Goal: Transaction & Acquisition: Subscribe to service/newsletter

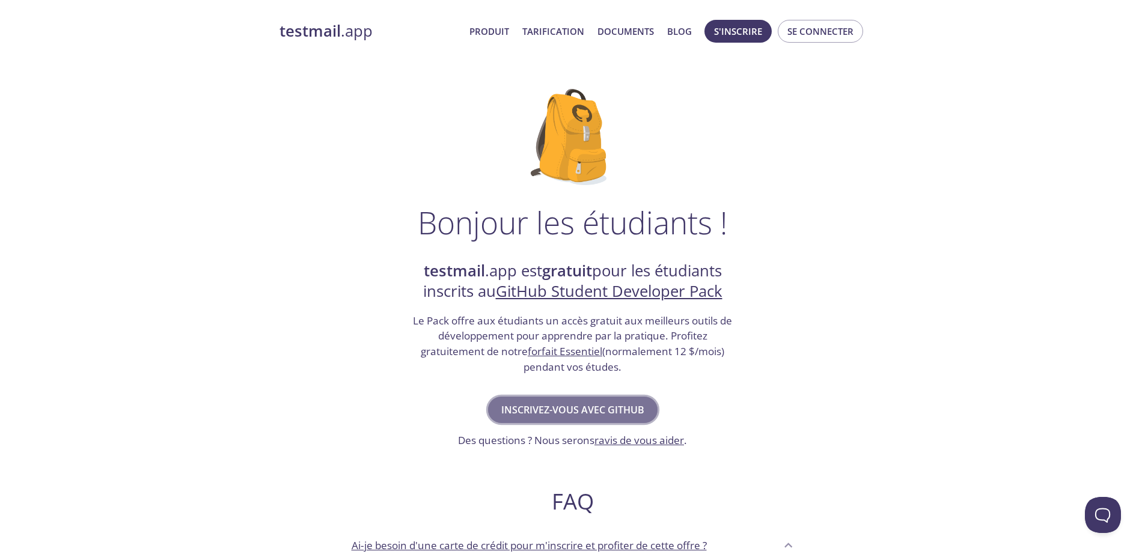
click at [592, 406] on font "Inscrivez-vous avec GitHub" at bounding box center [572, 409] width 143 height 13
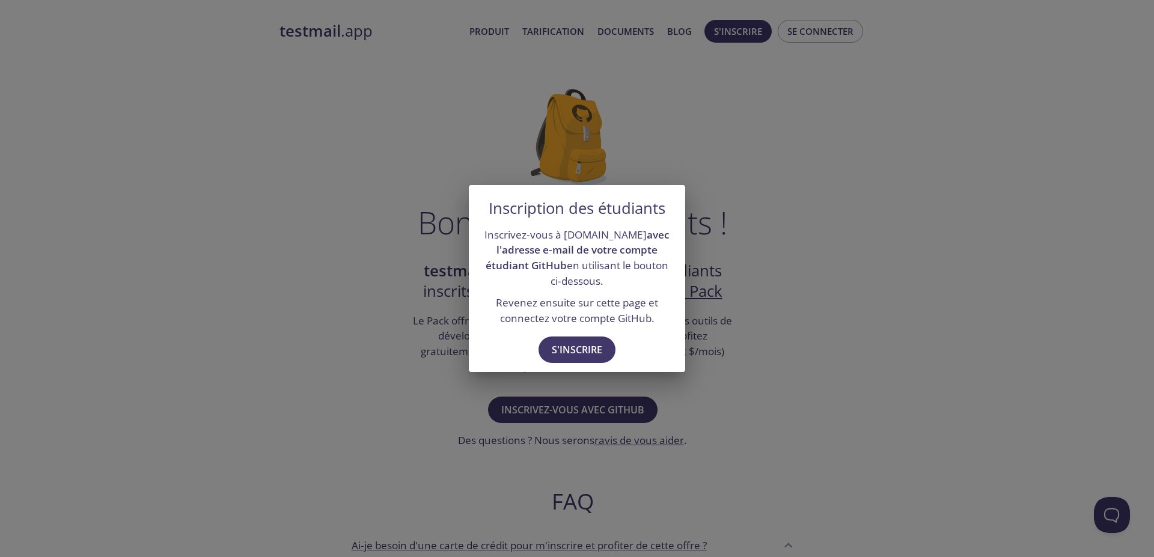
click at [789, 424] on div "Inscription des étudiants Inscrivez-vous à [DOMAIN_NAME] avec l'adresse e-mail …" at bounding box center [577, 278] width 1154 height 557
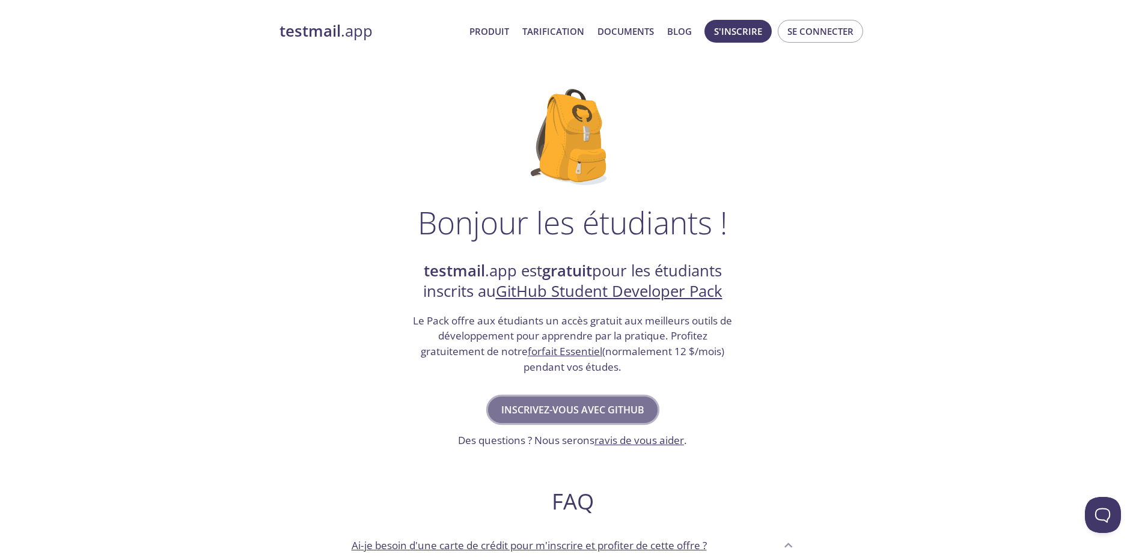
click at [618, 410] on font "Inscrivez-vous avec GitHub" at bounding box center [572, 409] width 143 height 13
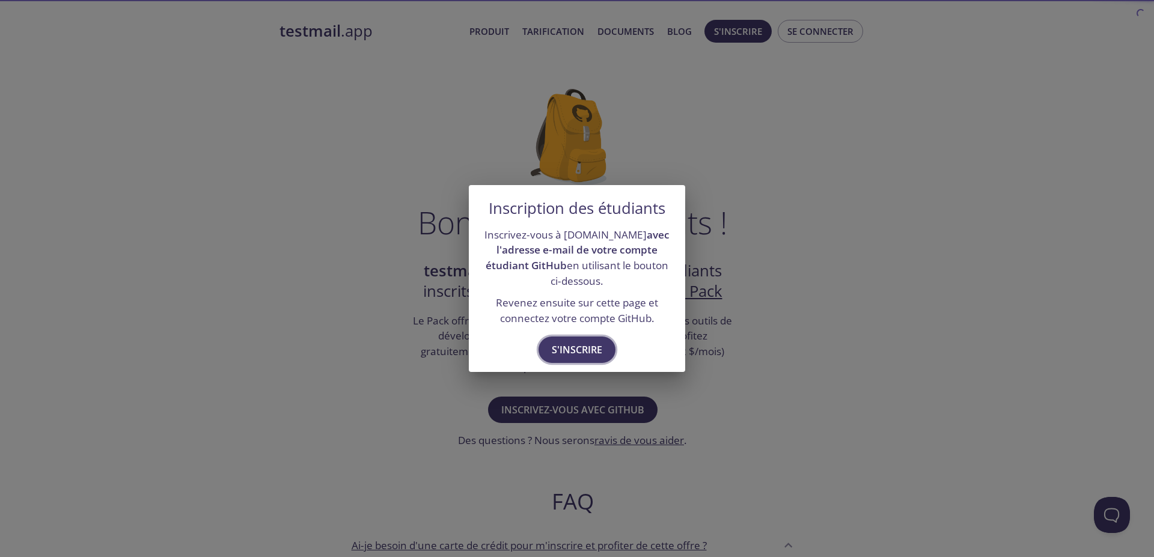
click at [574, 356] on font "S'inscrire" at bounding box center [577, 349] width 50 height 13
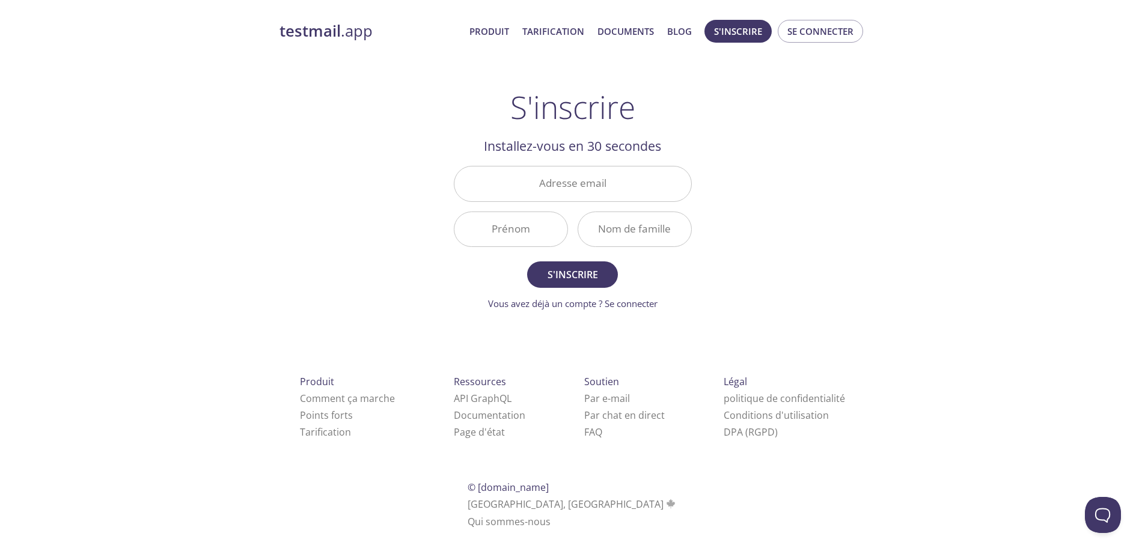
click at [409, 175] on div "testmail .app Produit Tarification Documents Blog S'inscrire Se connecter S'ins…" at bounding box center [572, 288] width 615 height 552
click at [517, 190] on input "Adresse email" at bounding box center [572, 183] width 237 height 34
click at [481, 161] on div "Adresse email" at bounding box center [573, 183] width 248 height 45
click at [524, 231] on input "Prénom" at bounding box center [510, 229] width 113 height 34
click at [635, 228] on input "Nom de famille" at bounding box center [634, 229] width 113 height 34
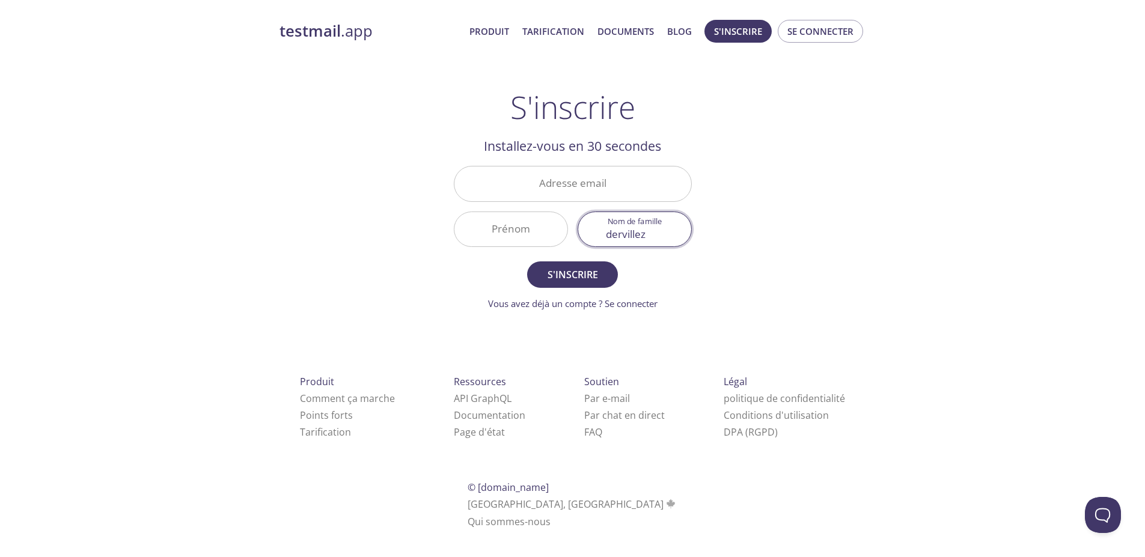
type input "dervillez"
click at [497, 234] on input "Prénom" at bounding box center [510, 229] width 113 height 34
type input "Stanley"
click at [588, 186] on input "Adresse email" at bounding box center [572, 183] width 237 height 34
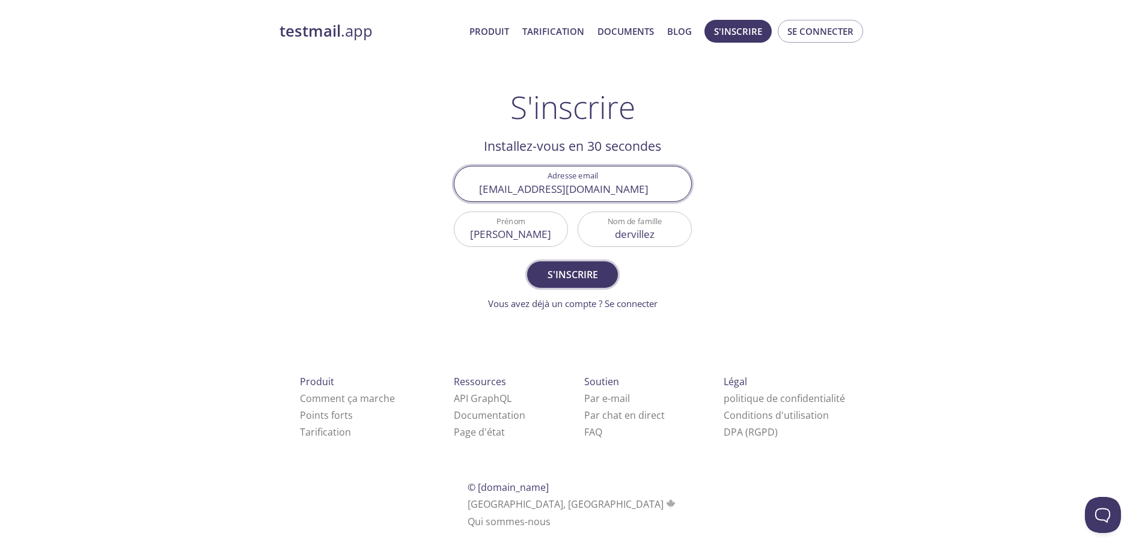
type input "neuropharmgit@gmail.com"
click at [576, 273] on font "S'inscrire" at bounding box center [572, 274] width 50 height 13
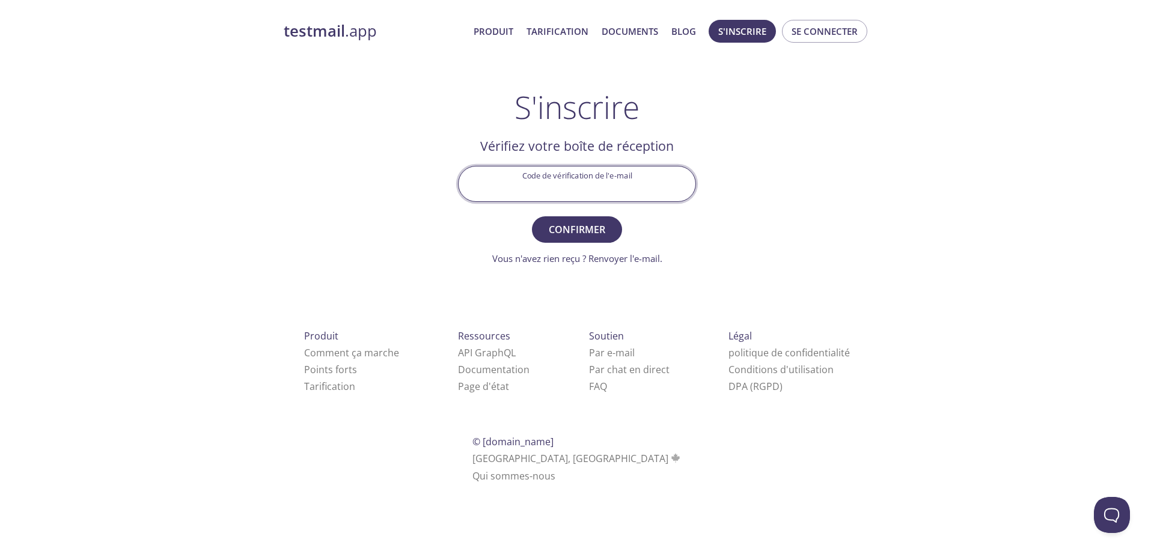
click at [645, 185] on input "Code de vérification de l'e-mail" at bounding box center [576, 183] width 237 height 34
click at [409, 160] on div "testmail .app Produit Tarification Documents Blog S'inscrire Se connecter S'ins…" at bounding box center [576, 265] width 615 height 506
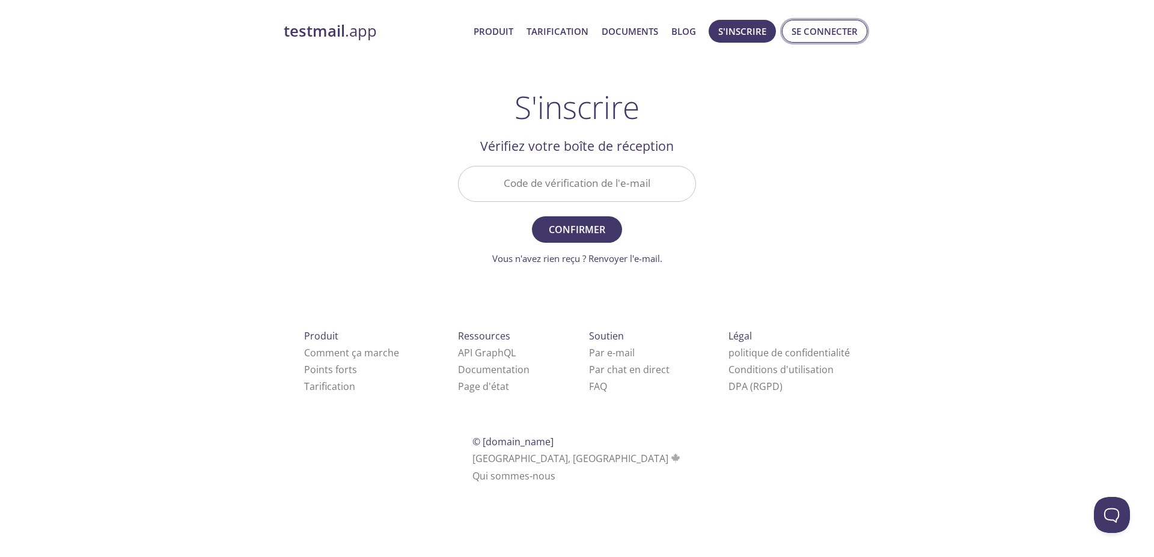
click at [823, 35] on font "Se connecter" at bounding box center [824, 31] width 66 height 12
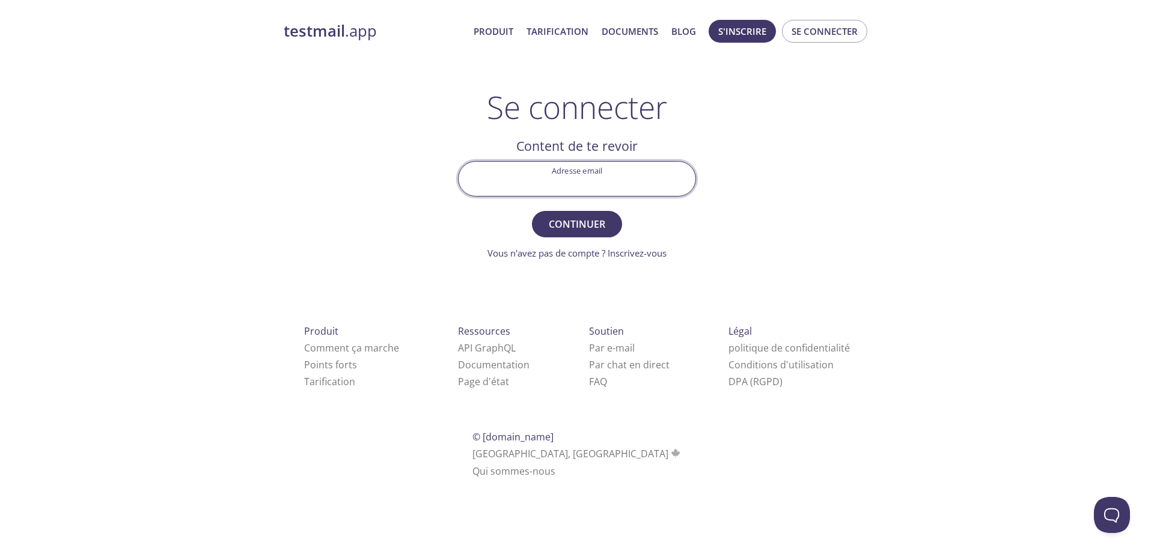
click at [608, 176] on input "Adresse email" at bounding box center [576, 179] width 237 height 34
click at [465, 145] on h2 "Content de te revoir" at bounding box center [577, 146] width 238 height 20
click at [555, 37] on font "Tarification" at bounding box center [557, 31] width 62 height 12
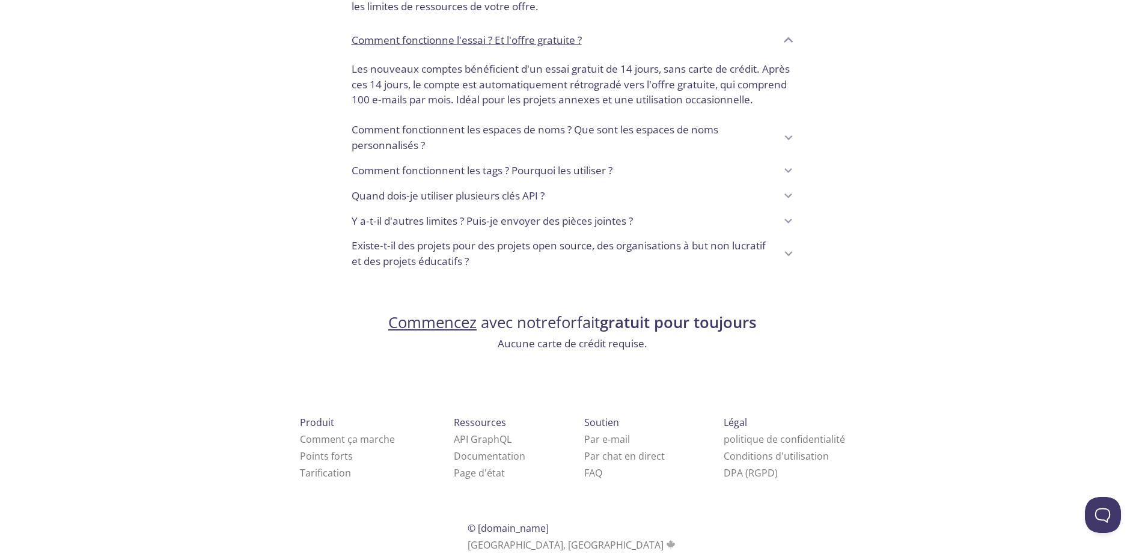
scroll to position [1190, 0]
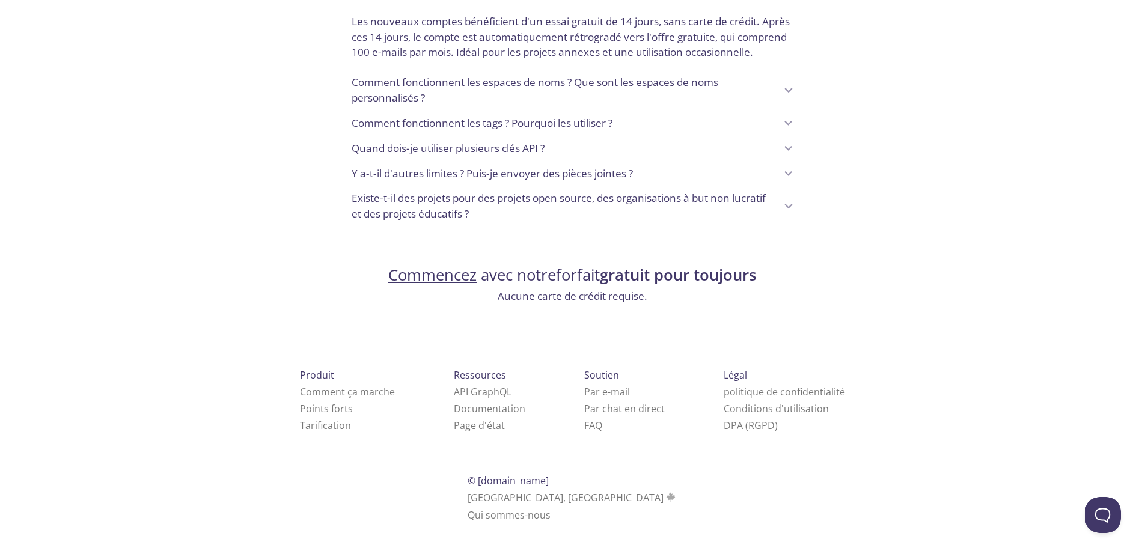
click at [326, 432] on font "Tarification" at bounding box center [325, 425] width 51 height 13
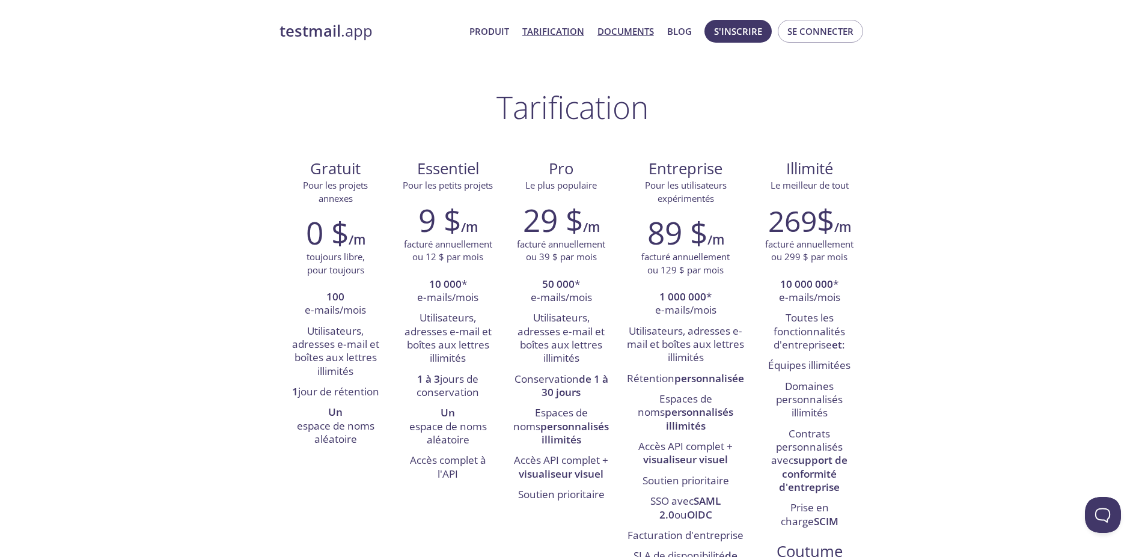
click at [643, 37] on link "Documents" at bounding box center [625, 31] width 56 height 16
drag, startPoint x: 767, startPoint y: 57, endPoint x: 721, endPoint y: 73, distance: 48.8
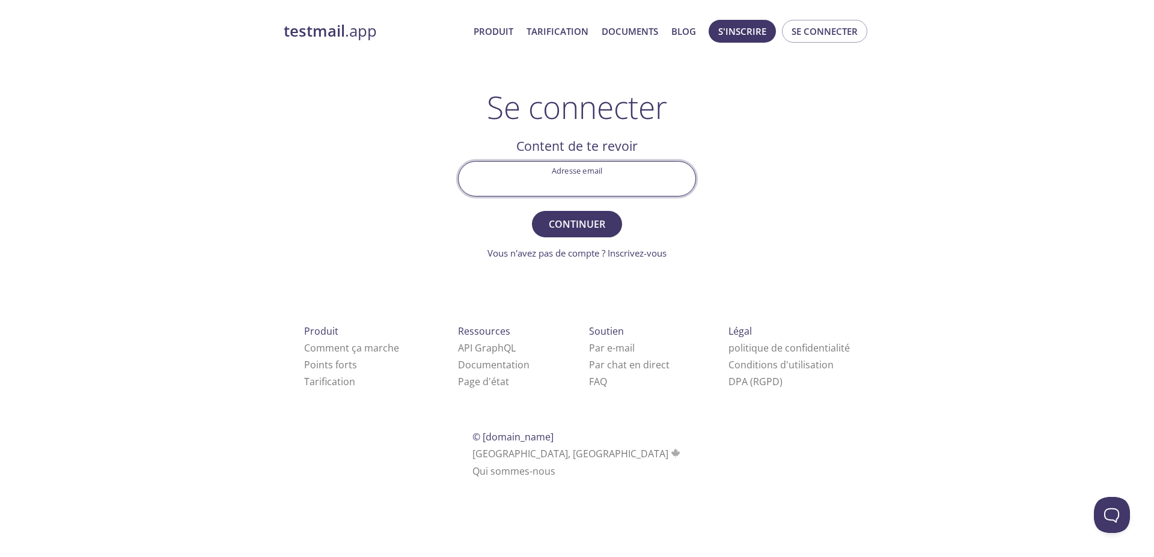
click at [589, 183] on input "Adresse email" at bounding box center [576, 179] width 237 height 34
click at [344, 157] on div "testmail .app Produit Tarification Documents Blog S'inscrire Se connecter Se co…" at bounding box center [576, 262] width 615 height 501
click at [617, 344] on font "Par e-mail" at bounding box center [612, 347] width 46 height 13
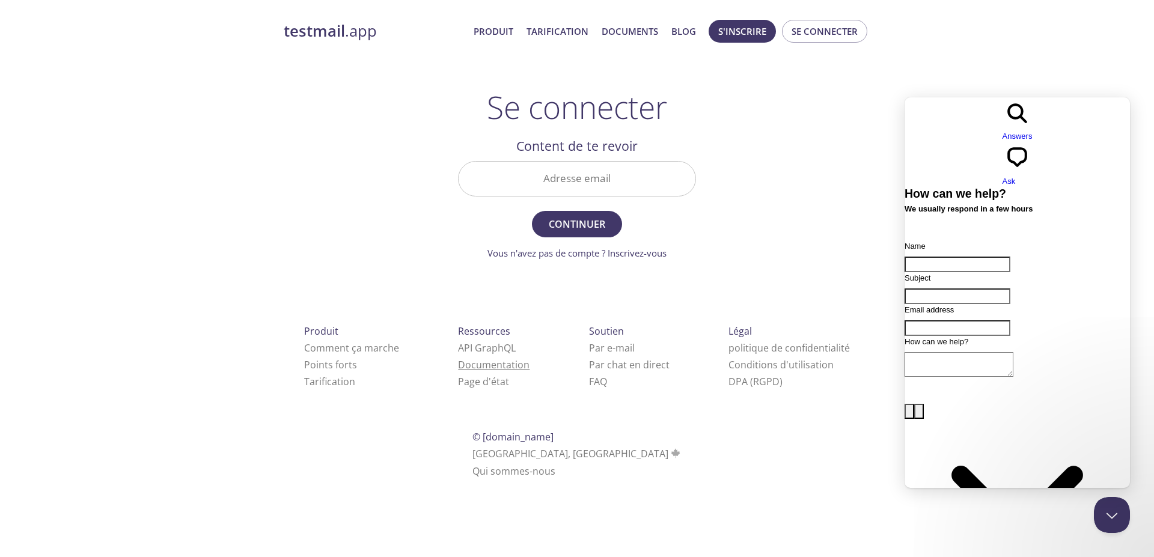
click at [517, 368] on font "Documentation" at bounding box center [493, 364] width 71 height 13
drag, startPoint x: 734, startPoint y: 22, endPoint x: 707, endPoint y: 49, distance: 38.7
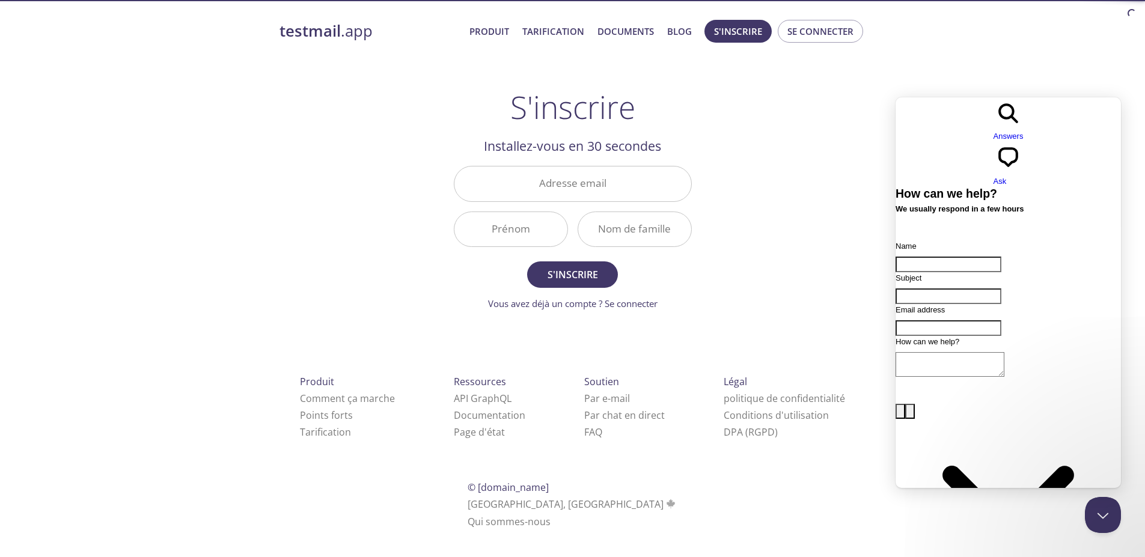
drag, startPoint x: 693, startPoint y: 67, endPoint x: 672, endPoint y: 82, distance: 26.7
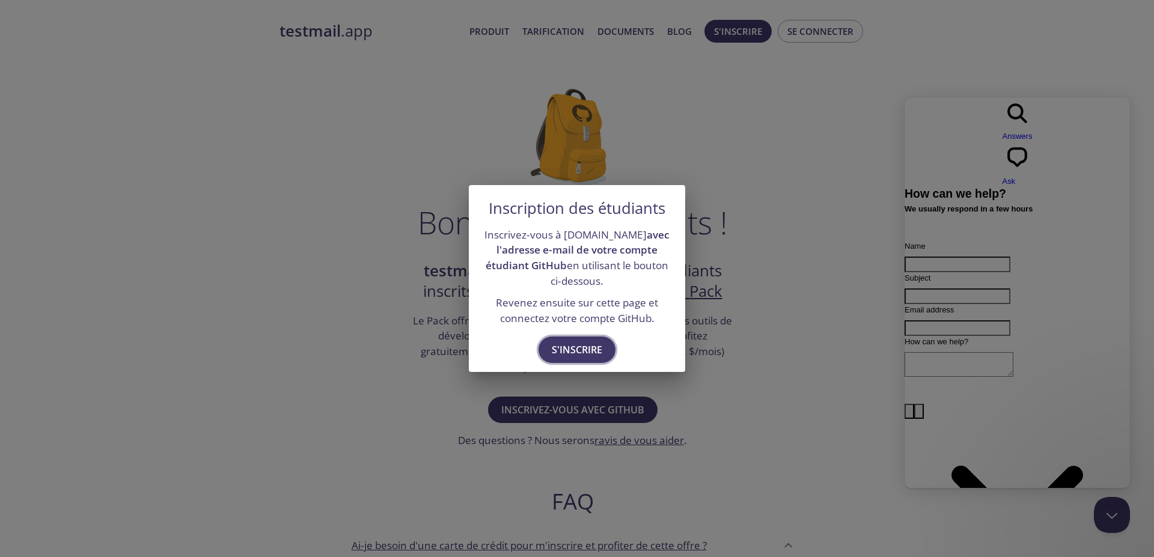
click at [574, 354] on font "S'inscrire" at bounding box center [577, 349] width 50 height 13
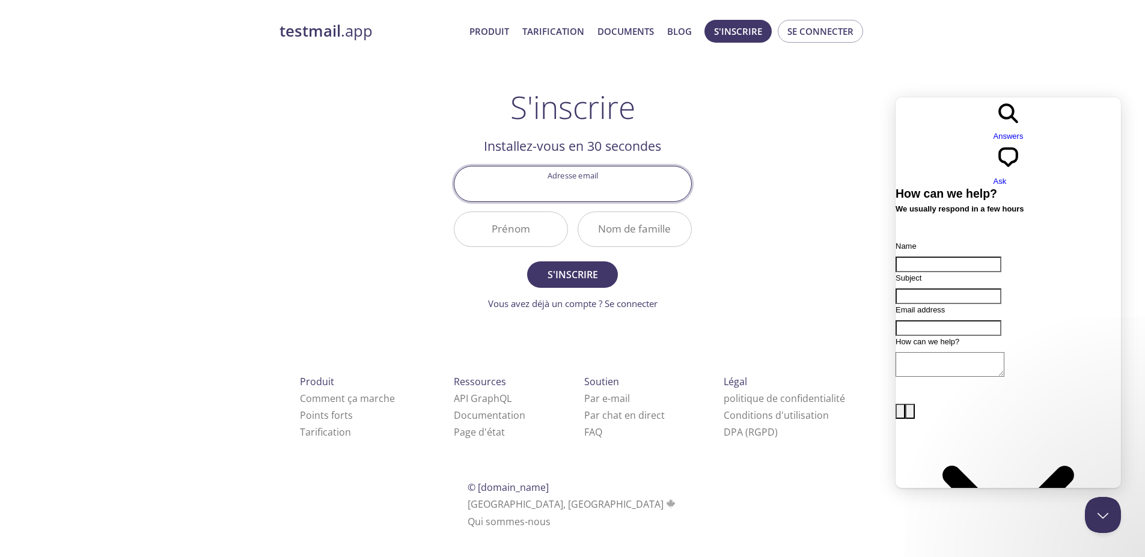
drag, startPoint x: 582, startPoint y: 190, endPoint x: 400, endPoint y: 97, distance: 204.7
click at [400, 97] on div "testmail .app Produit Tarification Documents Blog S'inscrire Se connecter S'ins…" at bounding box center [572, 288] width 615 height 552
